Goal: Task Accomplishment & Management: Use online tool/utility

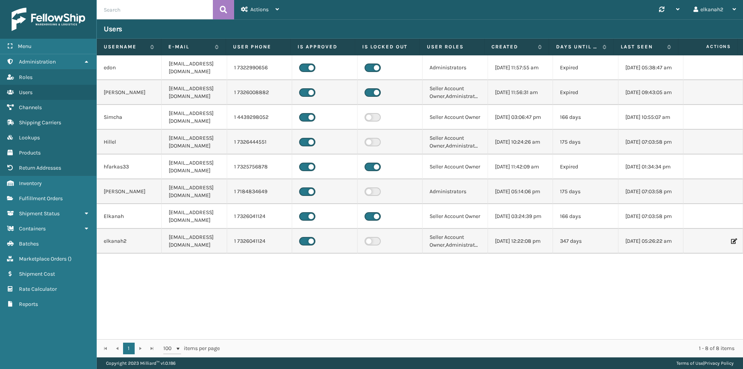
click at [422, 307] on div "edon [EMAIL_ADDRESS][DOMAIN_NAME] 1 7322990656 Administrators [DATE] 11:57:55 a…" at bounding box center [420, 197] width 647 height 284
click at [44, 255] on link "Marketplace Orders ( )" at bounding box center [48, 258] width 96 height 15
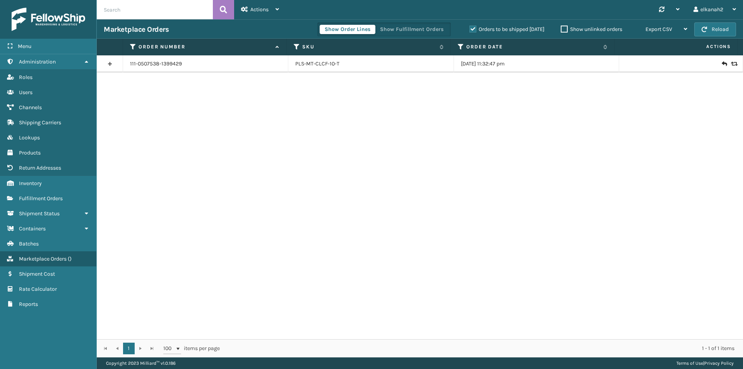
click at [131, 14] on input "text" at bounding box center [155, 9] width 116 height 19
paste input "112-4355733-0373060"
type input "112-4355733-0373060"
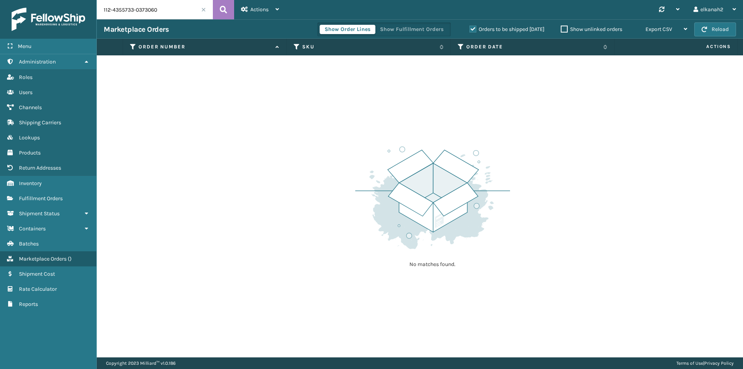
click at [470, 27] on label "Orders to be shipped [DATE]" at bounding box center [507, 29] width 75 height 7
click at [470, 27] on input "Orders to be shipped [DATE]" at bounding box center [470, 27] width 0 height 5
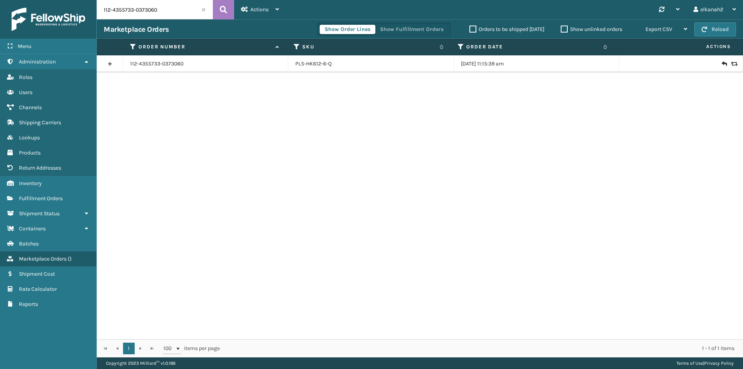
click at [716, 63] on div at bounding box center [681, 64] width 110 height 8
click at [722, 63] on icon at bounding box center [724, 64] width 5 height 8
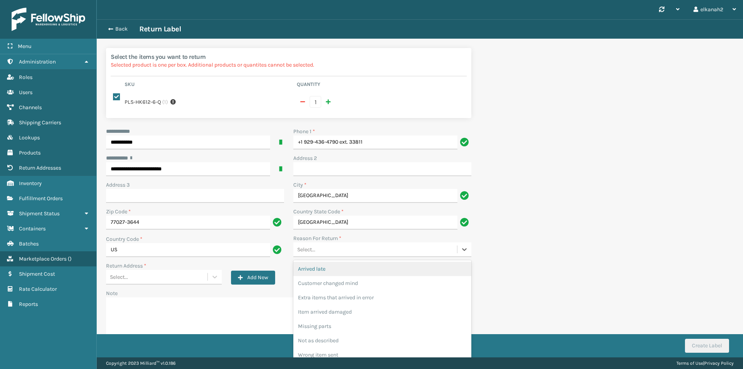
click at [416, 250] on div "Select..." at bounding box center [375, 249] width 164 height 13
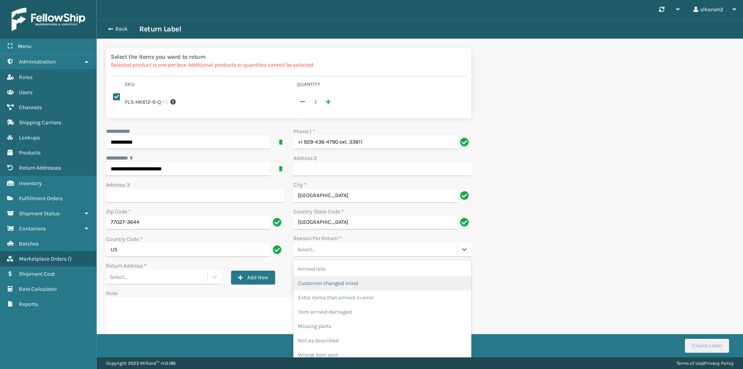
click at [378, 280] on div "Customer changed mind" at bounding box center [382, 283] width 178 height 14
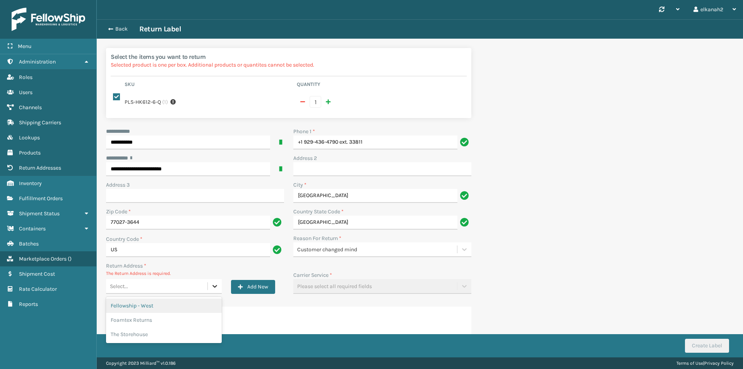
click at [213, 287] on icon at bounding box center [215, 286] width 8 height 8
click at [151, 318] on div "Foamtex Returns" at bounding box center [164, 320] width 116 height 14
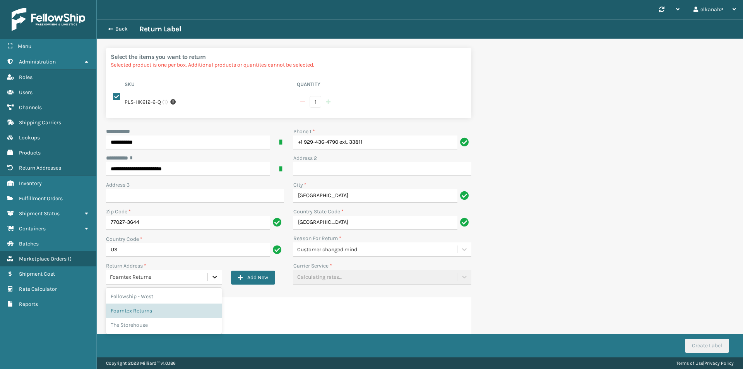
click at [216, 274] on icon at bounding box center [215, 277] width 8 height 8
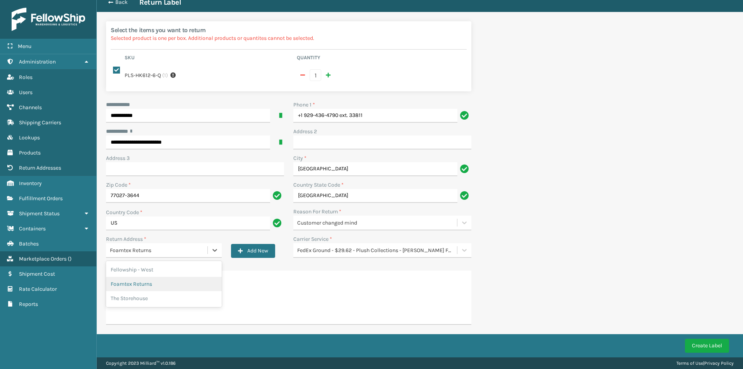
click at [122, 281] on div "Foamtex Returns" at bounding box center [164, 284] width 116 height 14
click at [122, 281] on textarea "Note" at bounding box center [288, 298] width 365 height 54
click at [37, 168] on span "Return Addresses" at bounding box center [40, 168] width 42 height 7
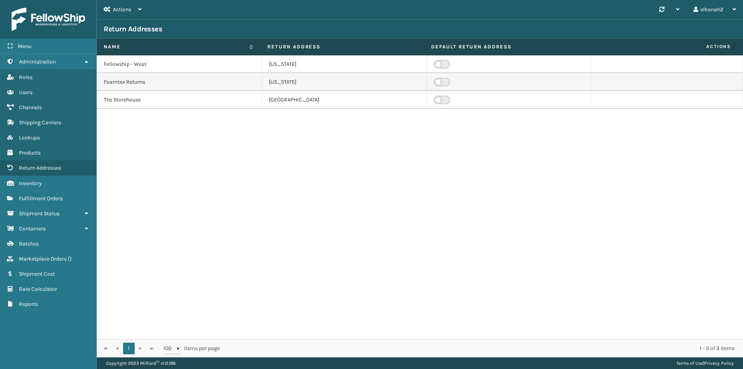
click at [125, 84] on td "Foamtex Returns" at bounding box center [179, 82] width 165 height 18
click at [115, 81] on td "Foamtex Returns" at bounding box center [179, 82] width 165 height 18
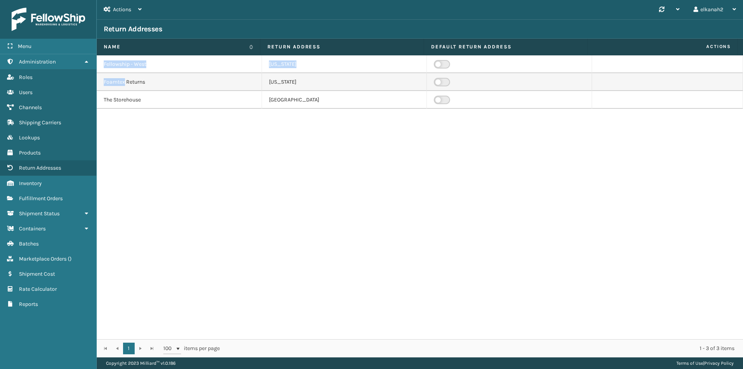
drag, startPoint x: 115, startPoint y: 81, endPoint x: 342, endPoint y: 170, distance: 243.9
click at [342, 170] on div "Fellowship - [GEOGRAPHIC_DATA][US_STATE] Foamtex Returns [US_STATE] The Storeho…" at bounding box center [420, 197] width 647 height 284
click at [282, 82] on td "[US_STATE]" at bounding box center [344, 82] width 165 height 18
click at [253, 143] on div "Fellowship - [GEOGRAPHIC_DATA][US_STATE] Foamtex Returns [US_STATE] The Storeho…" at bounding box center [420, 197] width 647 height 284
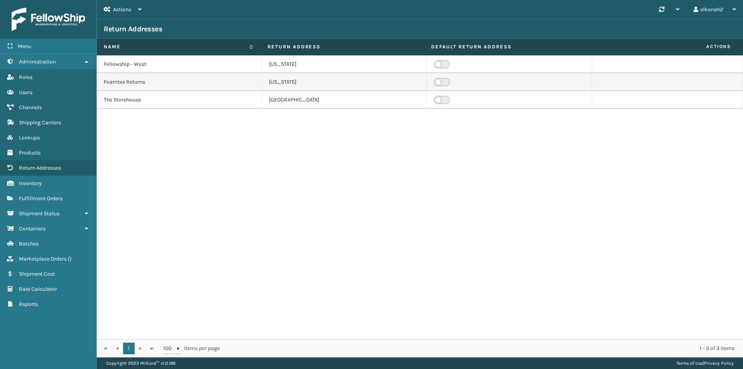
click at [270, 86] on td "[US_STATE]" at bounding box center [344, 82] width 165 height 18
click at [120, 78] on td "Foamtex Returns" at bounding box center [179, 82] width 165 height 18
click at [134, 10] on div "Actions" at bounding box center [123, 9] width 38 height 19
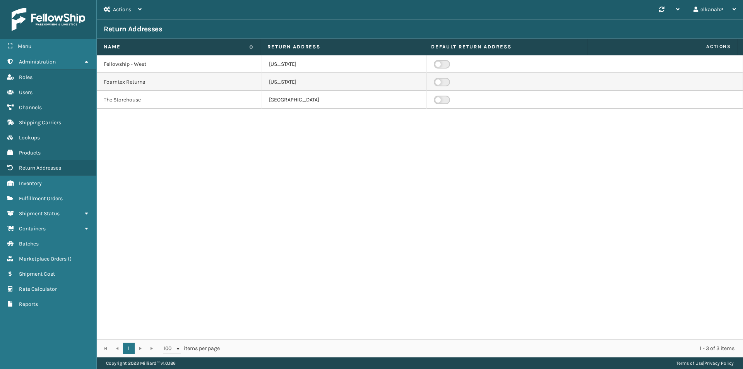
click at [240, 184] on div "Fellowship - [GEOGRAPHIC_DATA][US_STATE] Foamtex Returns [US_STATE] The Storeho…" at bounding box center [420, 197] width 647 height 284
